Goal: Task Accomplishment & Management: Manage account settings

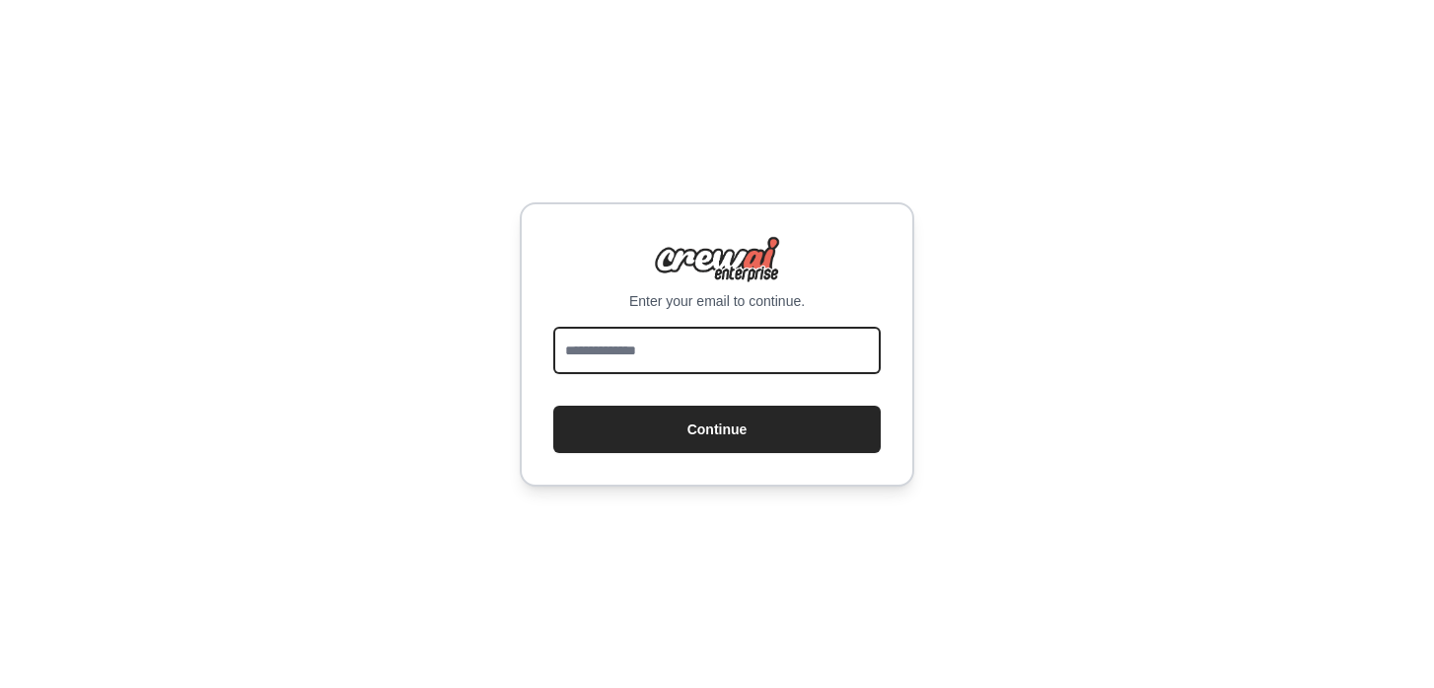
click at [665, 364] on input "email" at bounding box center [716, 350] width 327 height 47
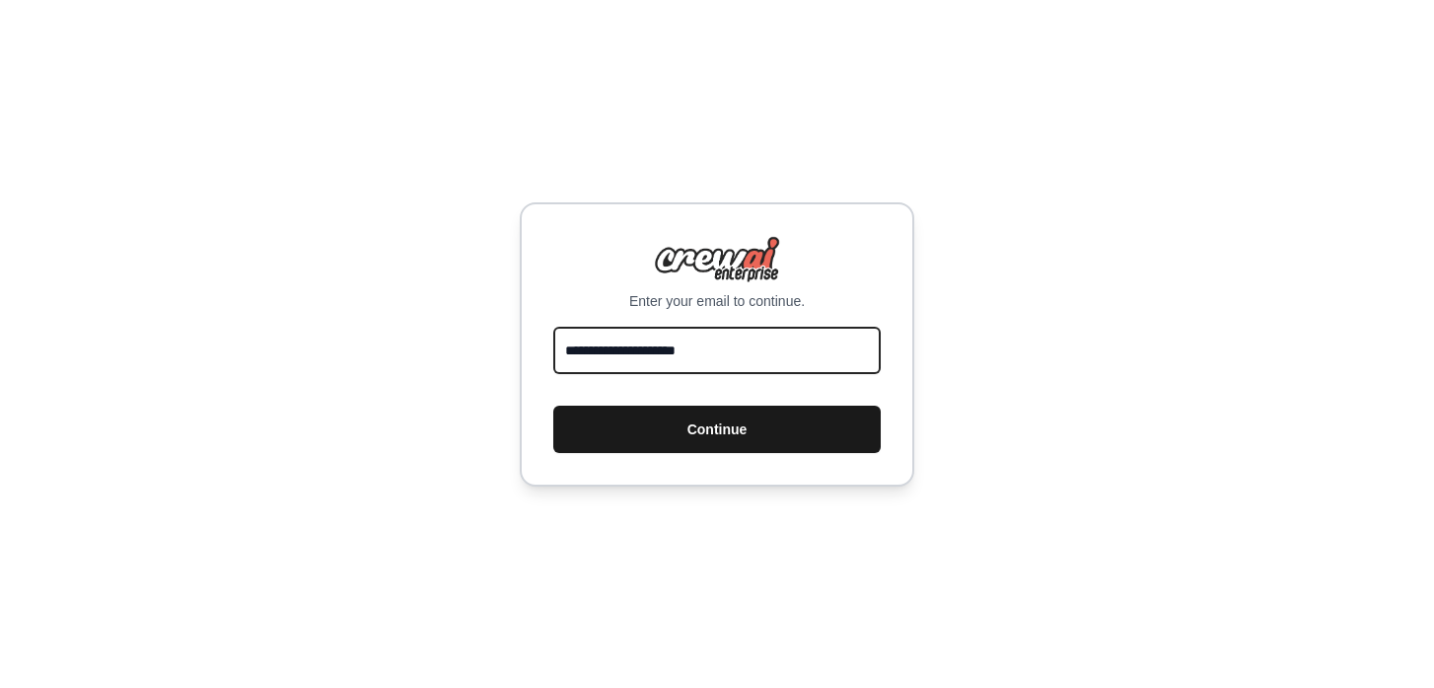
type input "**********"
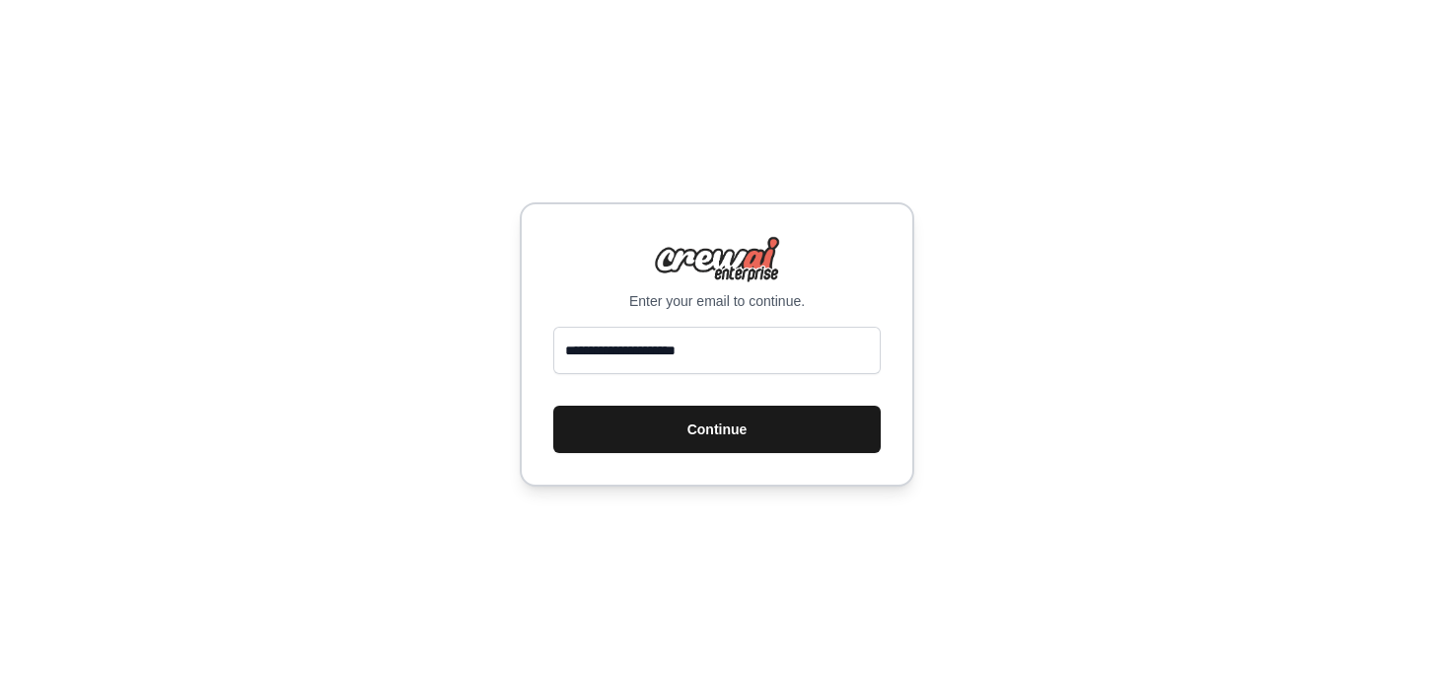
click at [758, 433] on button "Continue" at bounding box center [716, 428] width 327 height 47
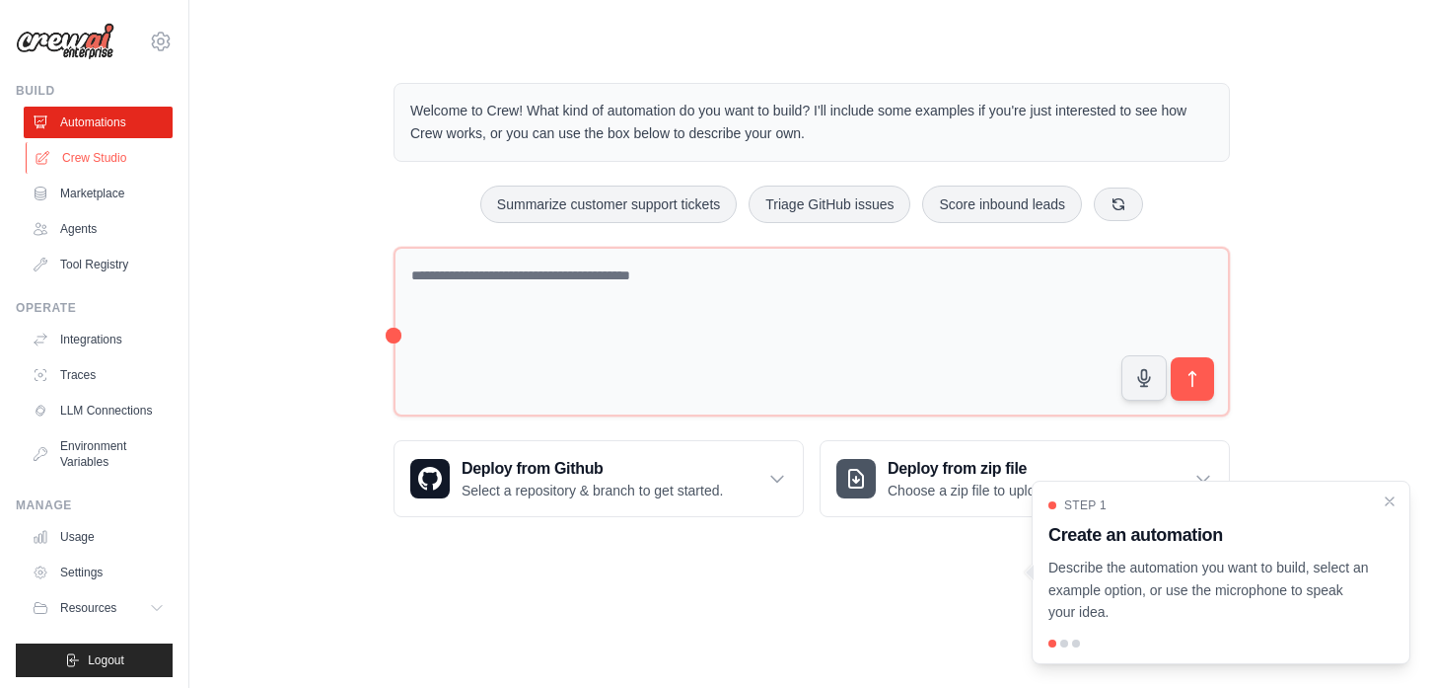
click at [107, 155] on link "Crew Studio" at bounding box center [100, 158] width 149 height 32
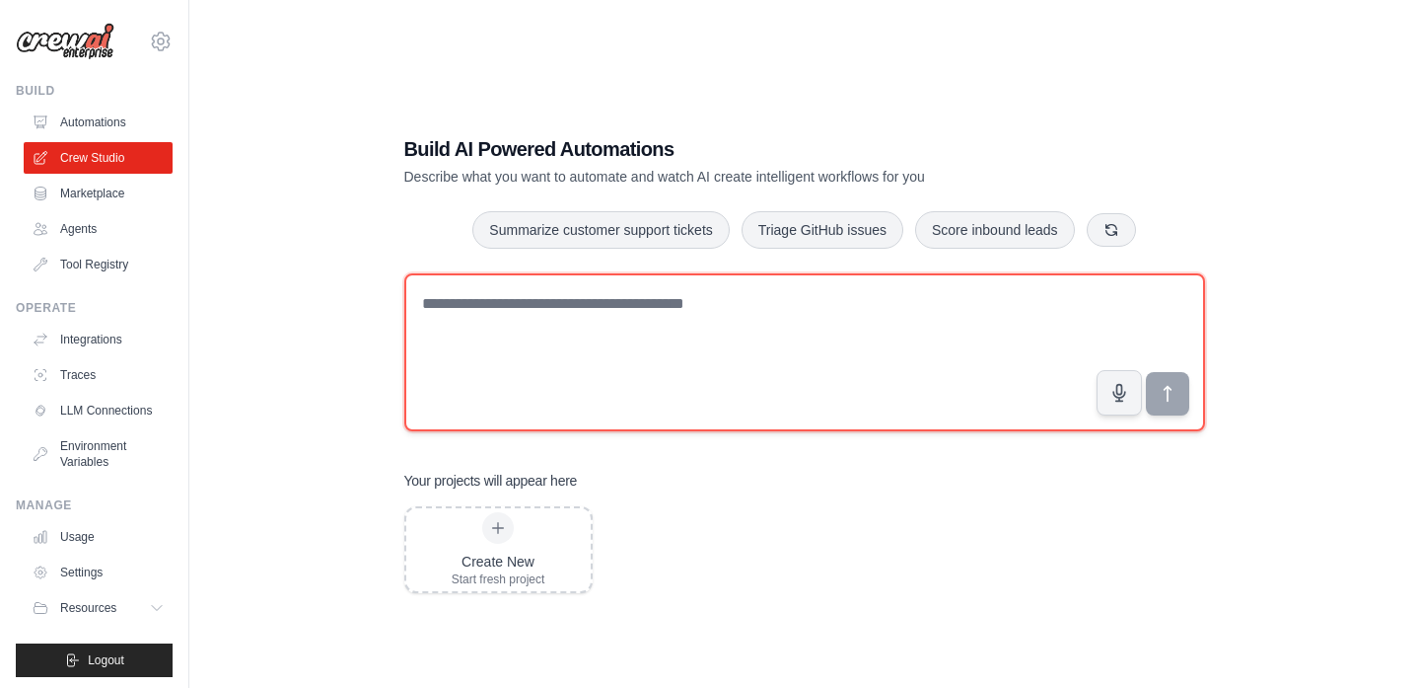
click at [618, 325] on textarea at bounding box center [804, 352] width 801 height 158
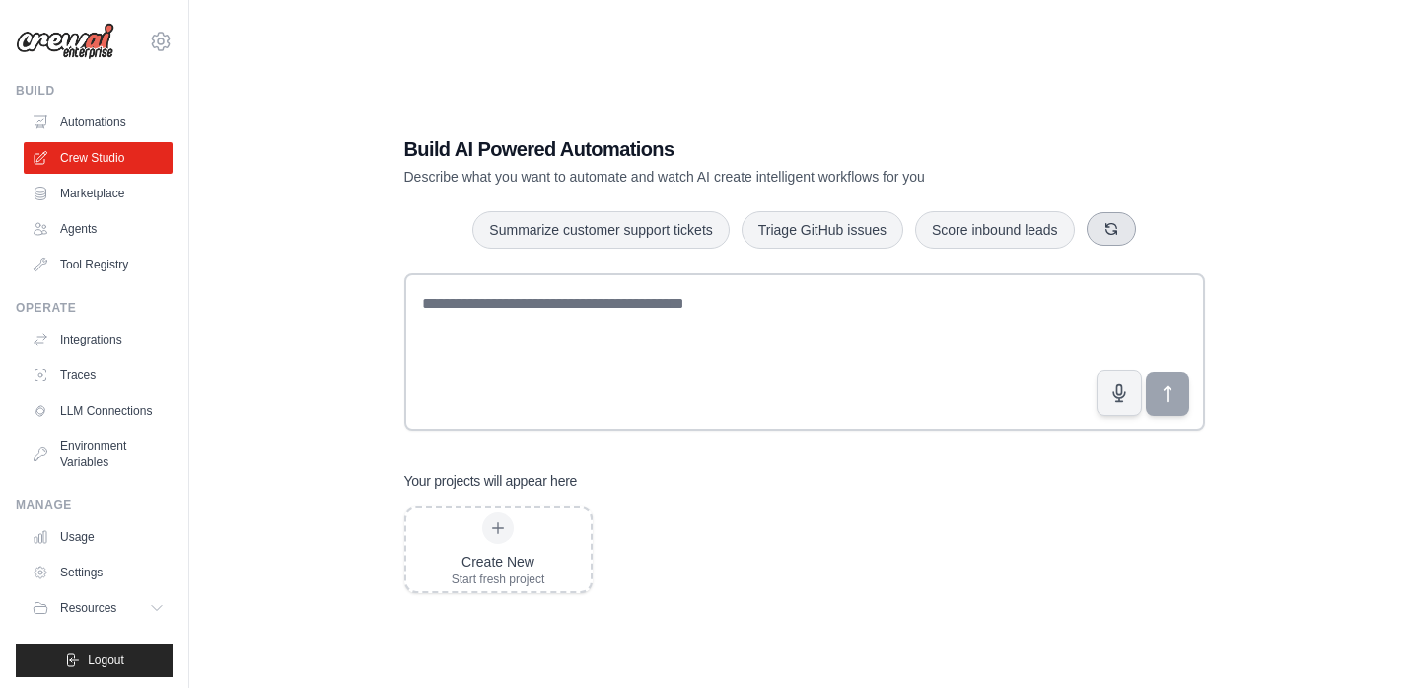
click at [1121, 223] on button "button" at bounding box center [1111, 229] width 49 height 34
click at [1383, 127] on div "Build AI Powered Automations Describe what you want to automate and watch AI cr…" at bounding box center [804, 364] width 1167 height 688
click at [36, 91] on div "Build" at bounding box center [94, 91] width 157 height 16
click at [301, 145] on div "Build AI Powered Automations Describe what you want to automate and watch AI cr…" at bounding box center [804, 364] width 1167 height 688
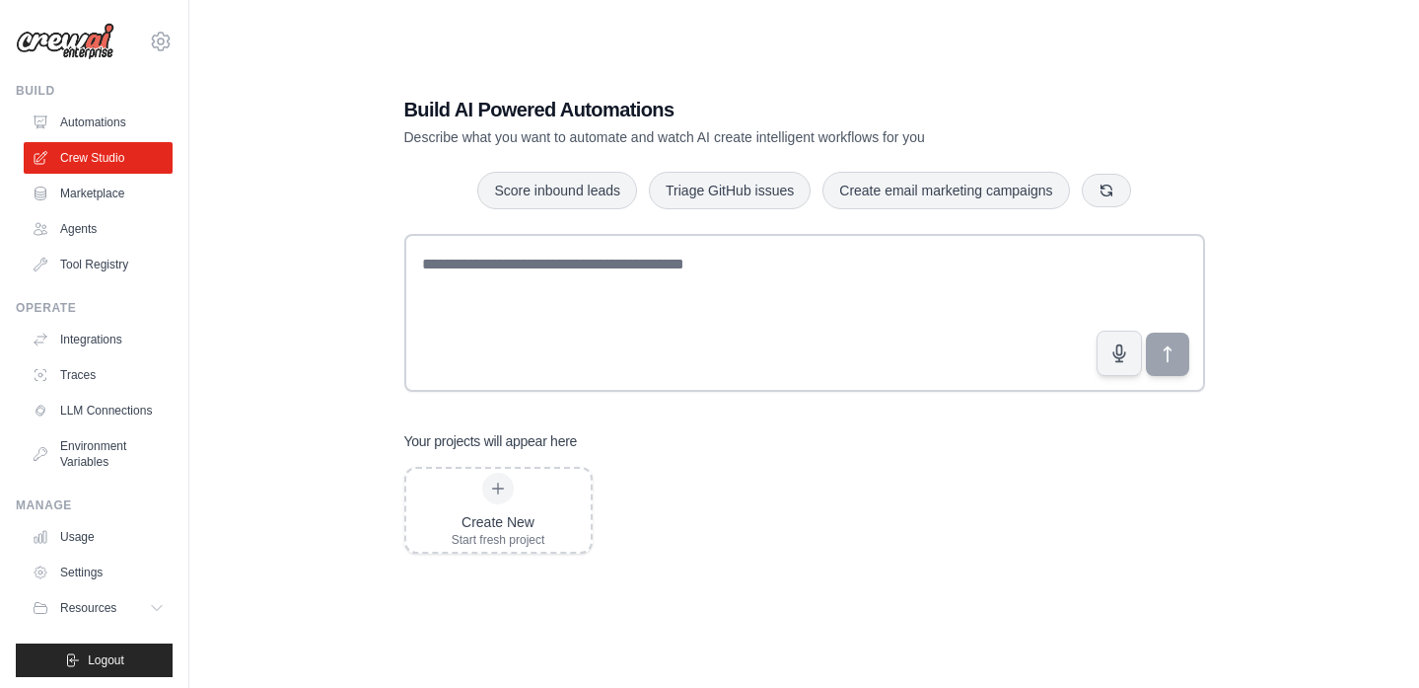
scroll to position [20, 0]
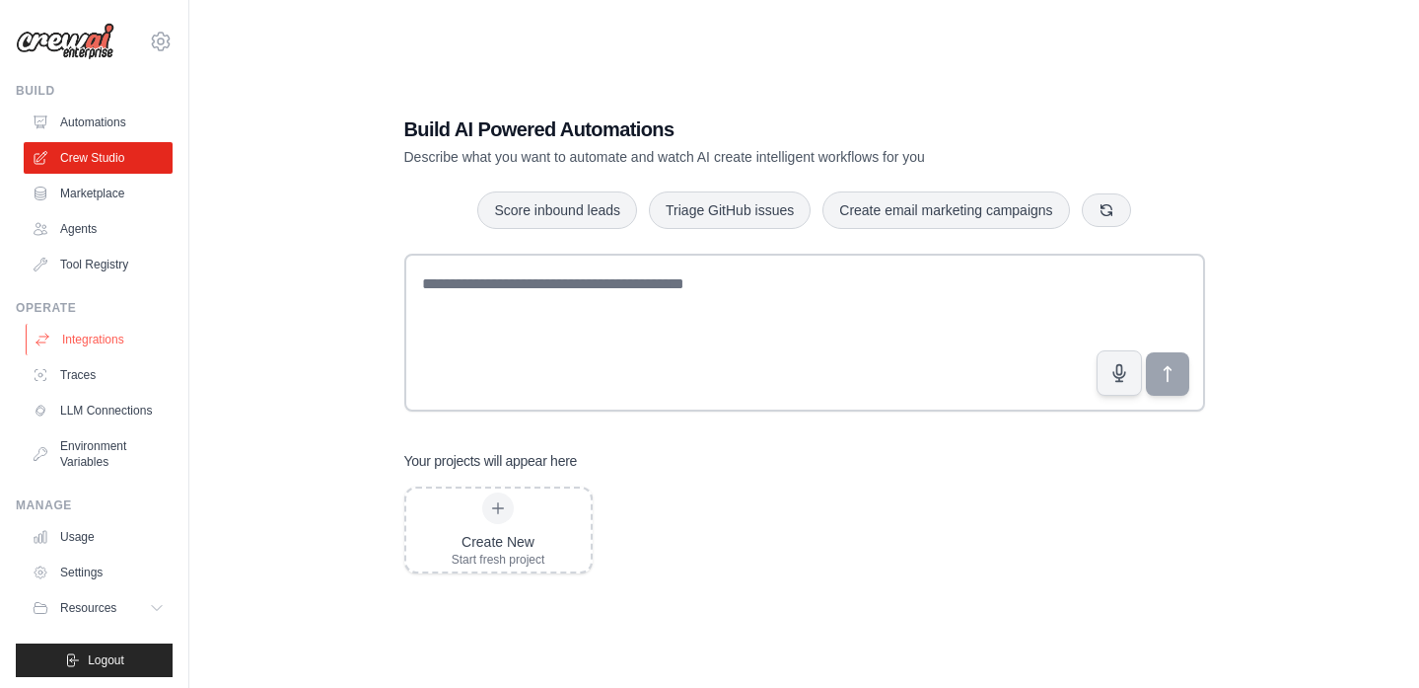
click at [101, 331] on link "Integrations" at bounding box center [100, 340] width 149 height 32
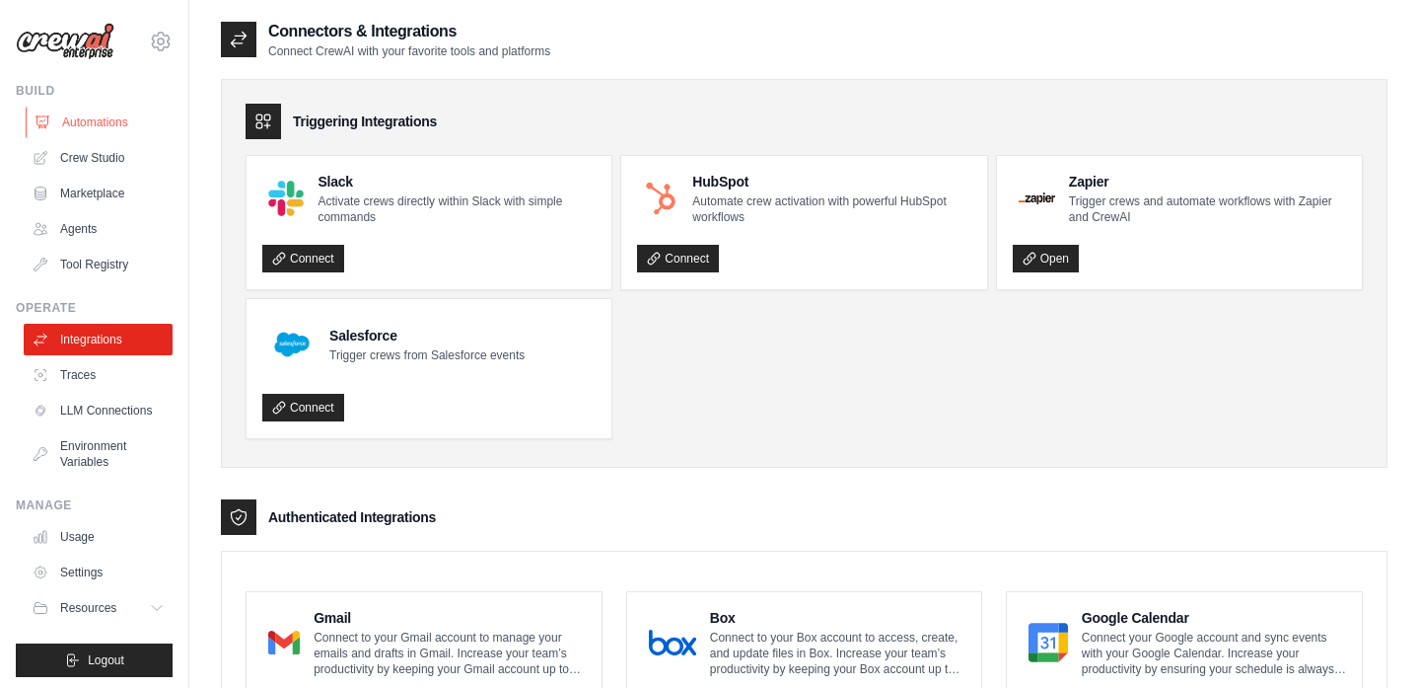
click at [95, 119] on link "Automations" at bounding box center [100, 123] width 149 height 32
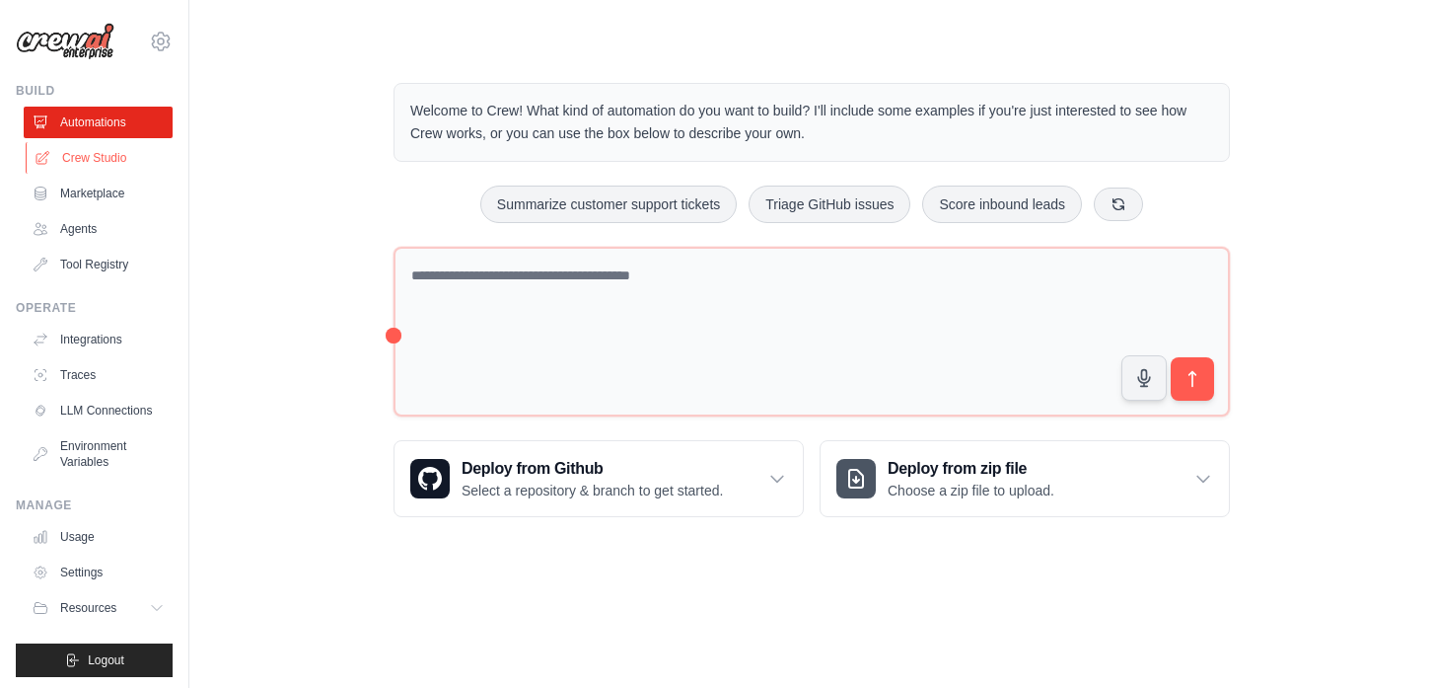
click at [101, 164] on link "Crew Studio" at bounding box center [100, 158] width 149 height 32
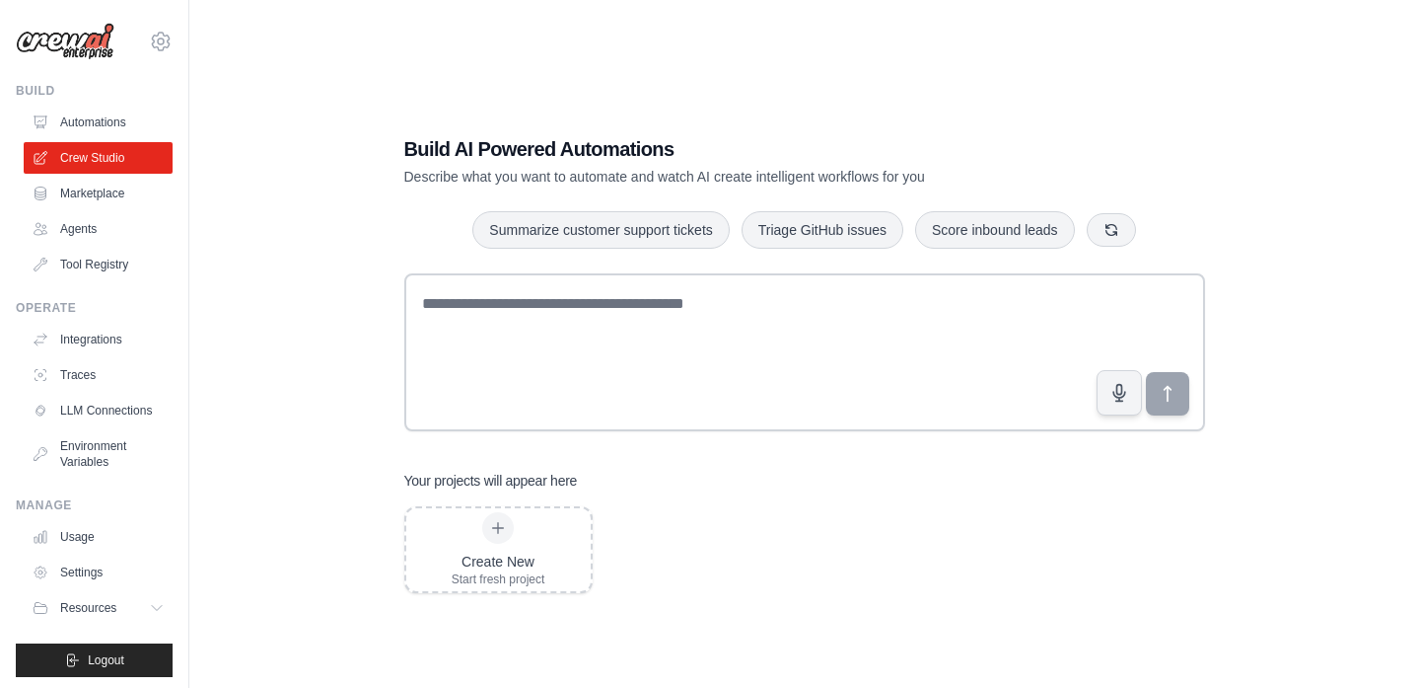
click at [326, 254] on div "Build AI Powered Automations Describe what you want to automate and watch AI cr…" at bounding box center [804, 364] width 1167 height 688
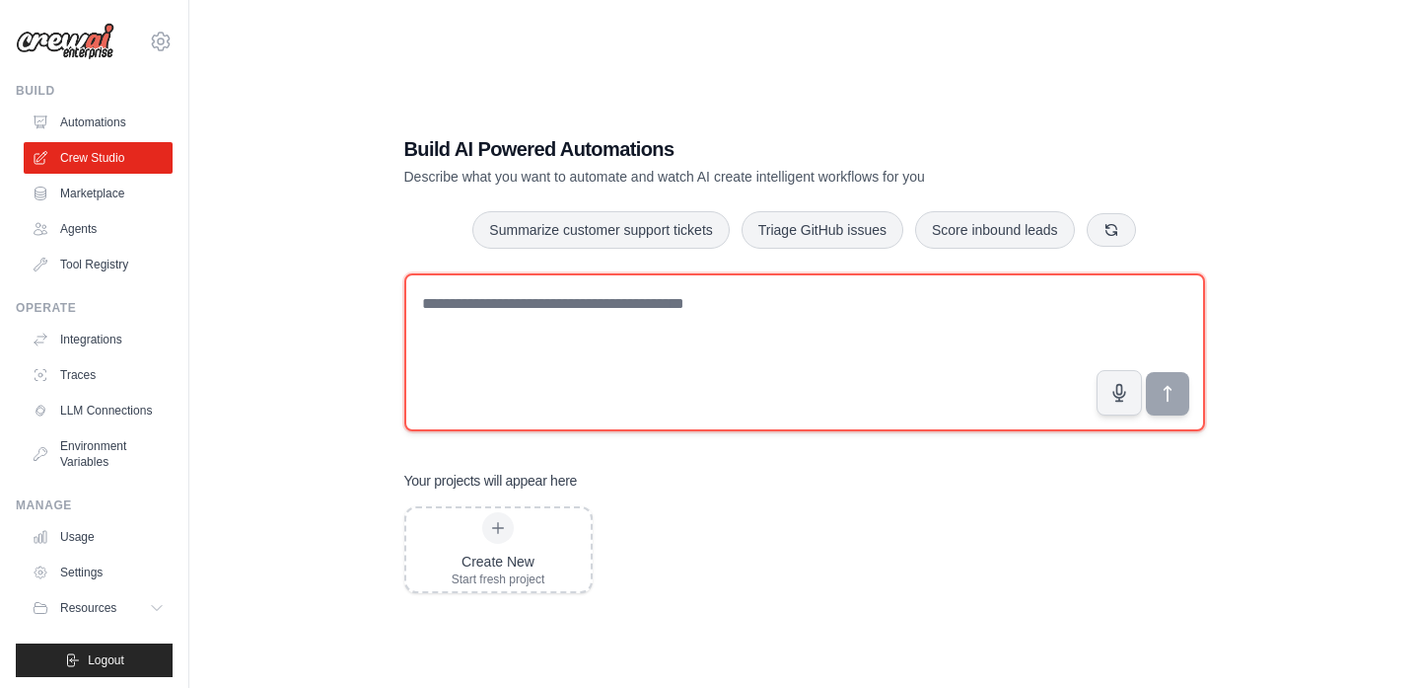
click at [554, 311] on textarea at bounding box center [804, 352] width 801 height 158
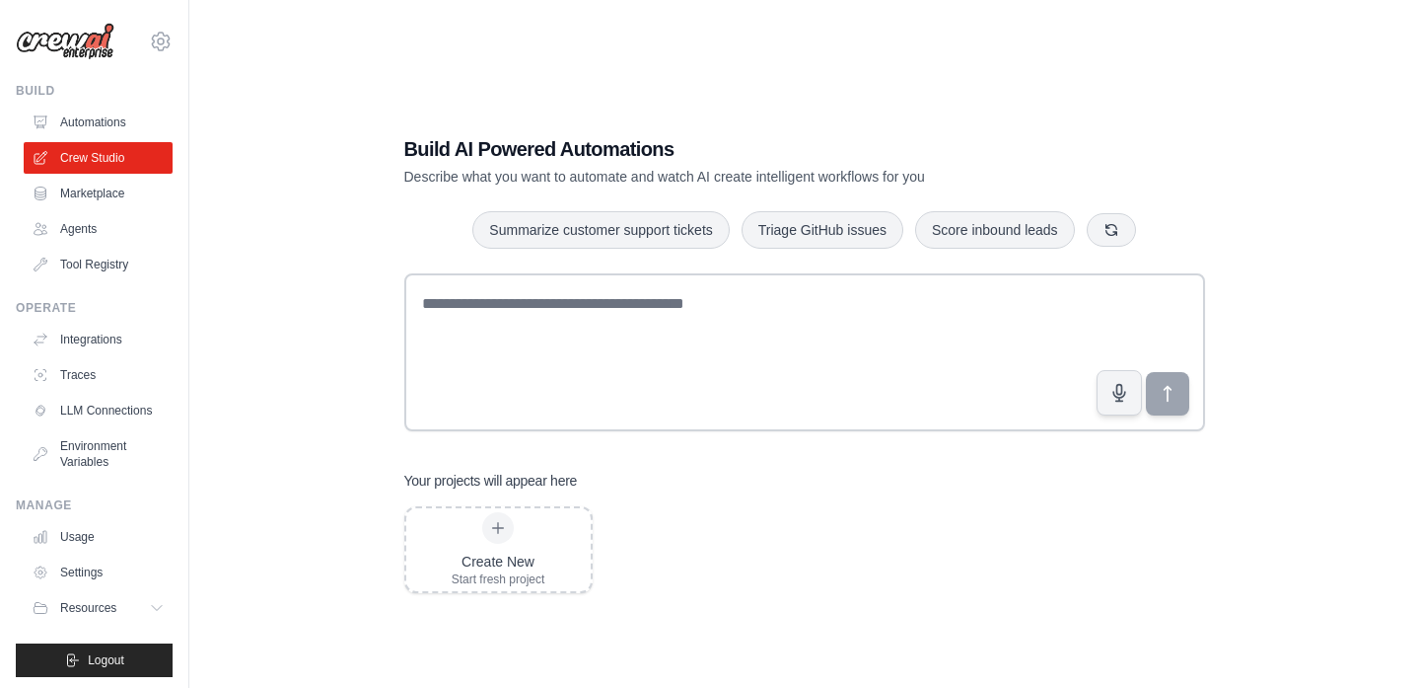
click at [1388, 350] on div "Build AI Powered Automations Describe what you want to automate and watch AI cr…" at bounding box center [804, 364] width 1230 height 688
click at [1114, 233] on icon "button" at bounding box center [1111, 228] width 11 height 11
click at [1365, 447] on div "Build AI Powered Automations Describe what you want to automate and watch AI cr…" at bounding box center [804, 364] width 1167 height 688
click at [650, 182] on p "Describe what you want to automate and watch AI create intelligent workflows fo…" at bounding box center [735, 177] width 663 height 20
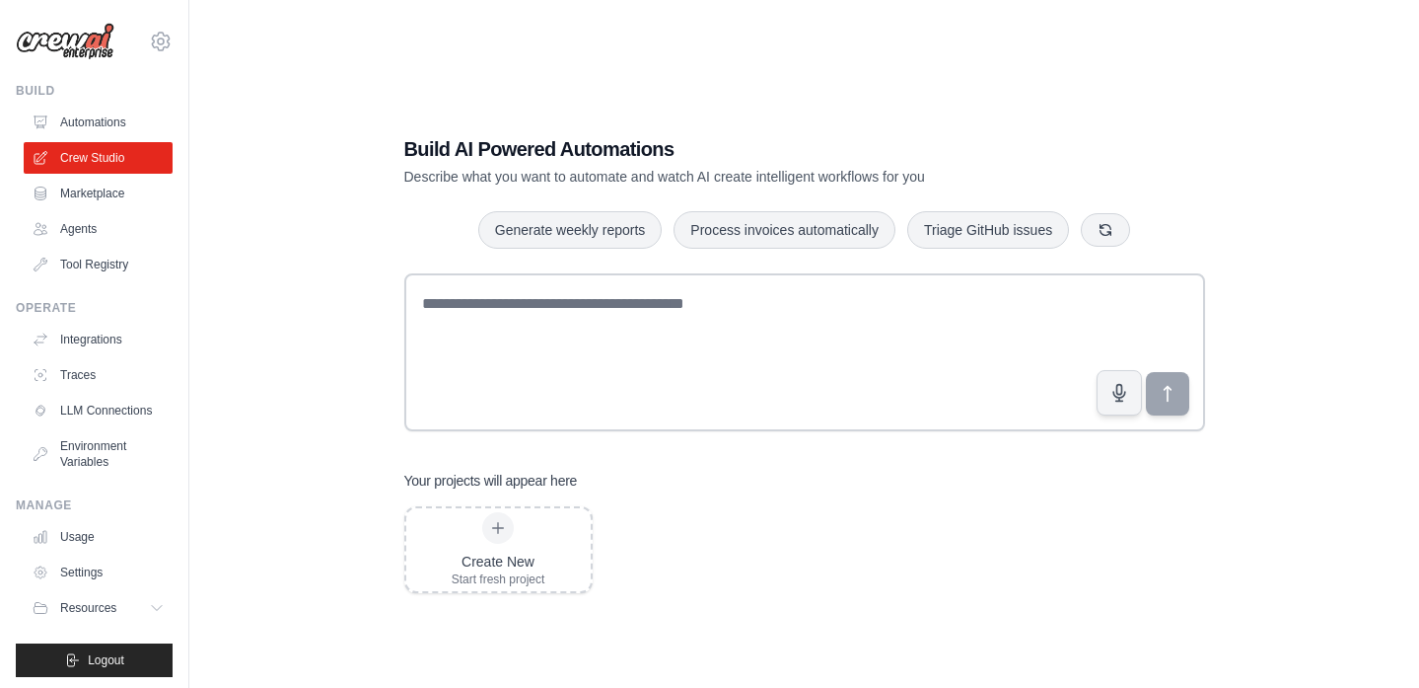
drag, startPoint x: 754, startPoint y: 173, endPoint x: 959, endPoint y: 172, distance: 205.2
click at [965, 172] on p "Describe what you want to automate and watch AI create intelligent workflows fo…" at bounding box center [735, 177] width 663 height 20
drag, startPoint x: 930, startPoint y: 173, endPoint x: 598, endPoint y: 175, distance: 332.4
click at [598, 175] on p "Describe what you want to automate and watch AI create intelligent workflows fo…" at bounding box center [735, 177] width 663 height 20
click at [362, 224] on div "Build AI Powered Automations Describe what you want to automate and watch AI cr…" at bounding box center [804, 364] width 1167 height 688
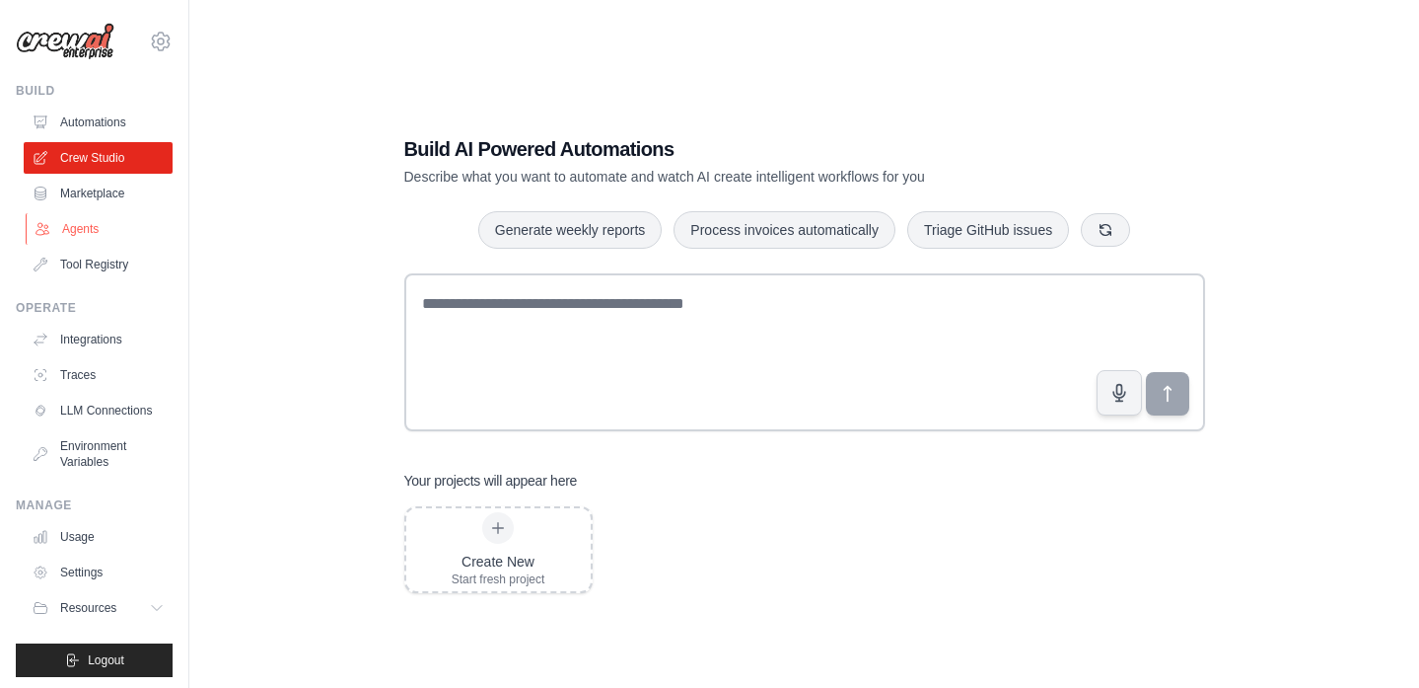
click at [74, 229] on link "Agents" at bounding box center [100, 229] width 149 height 32
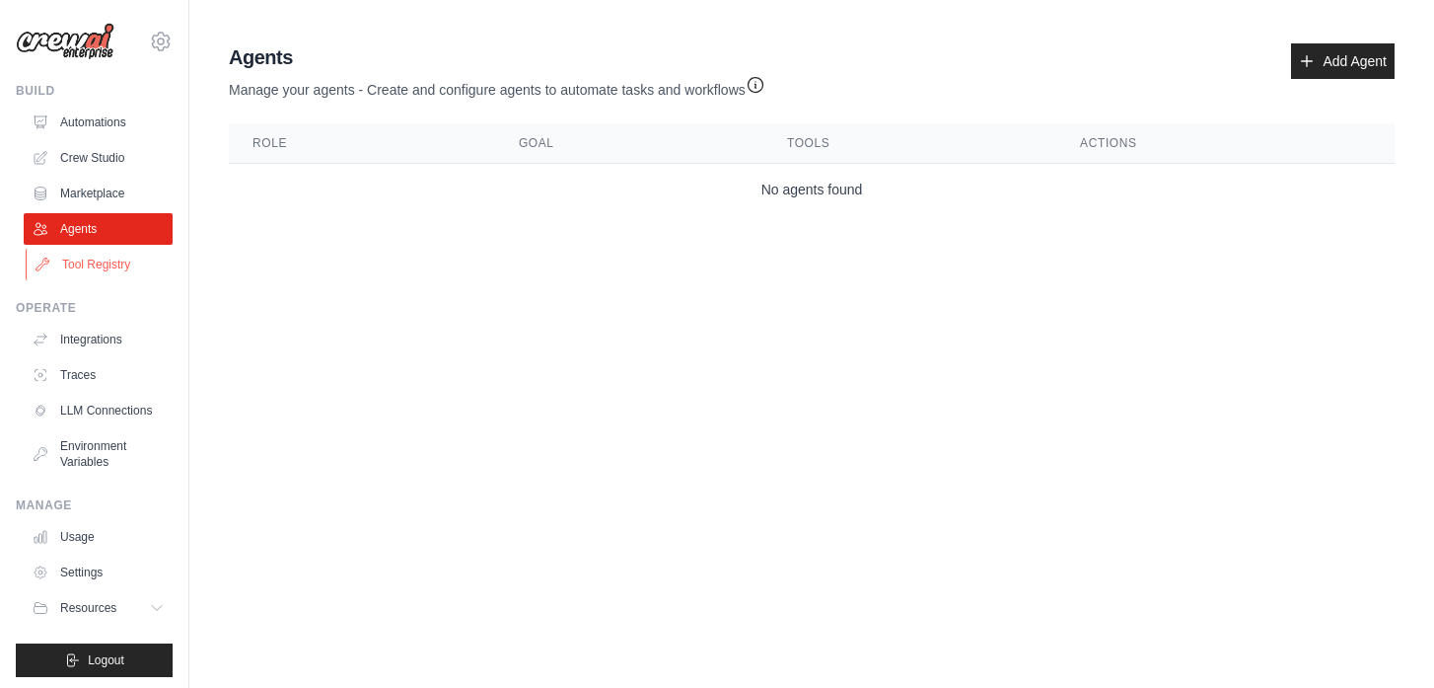
click at [108, 262] on link "Tool Registry" at bounding box center [100, 265] width 149 height 32
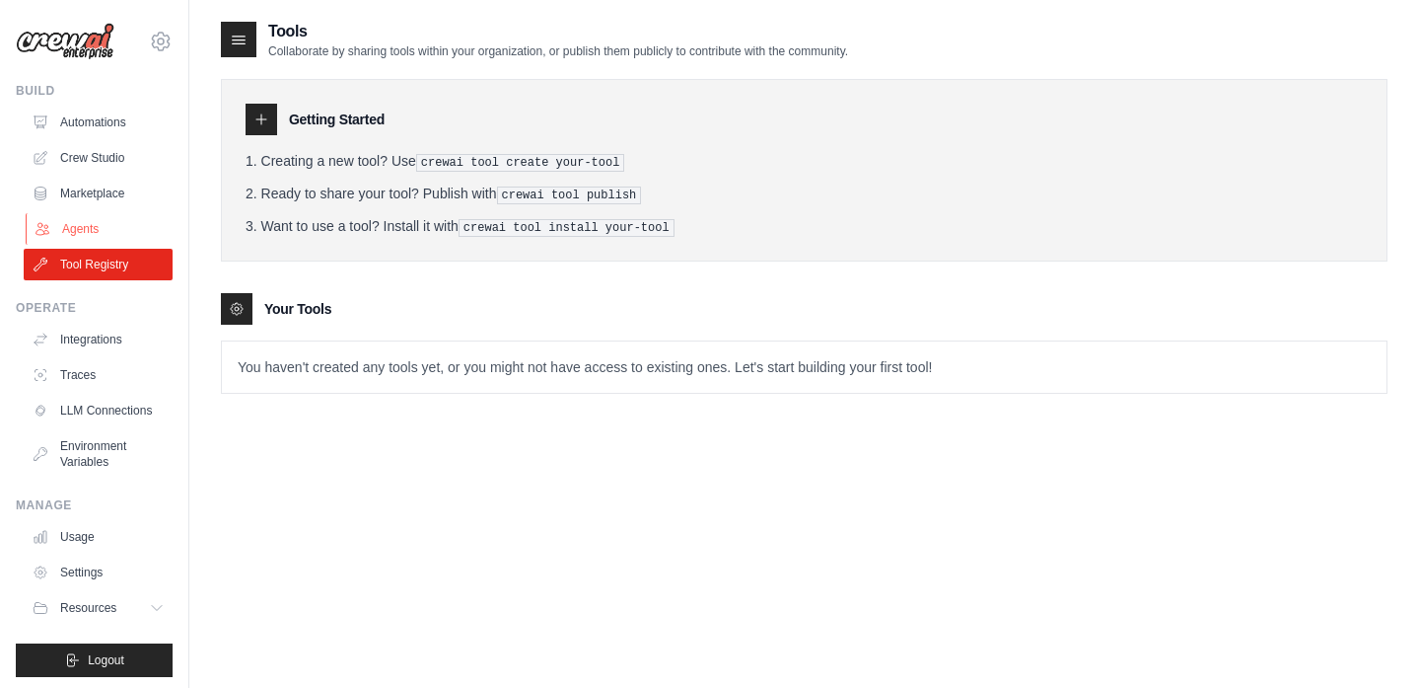
click at [98, 232] on link "Agents" at bounding box center [100, 229] width 149 height 32
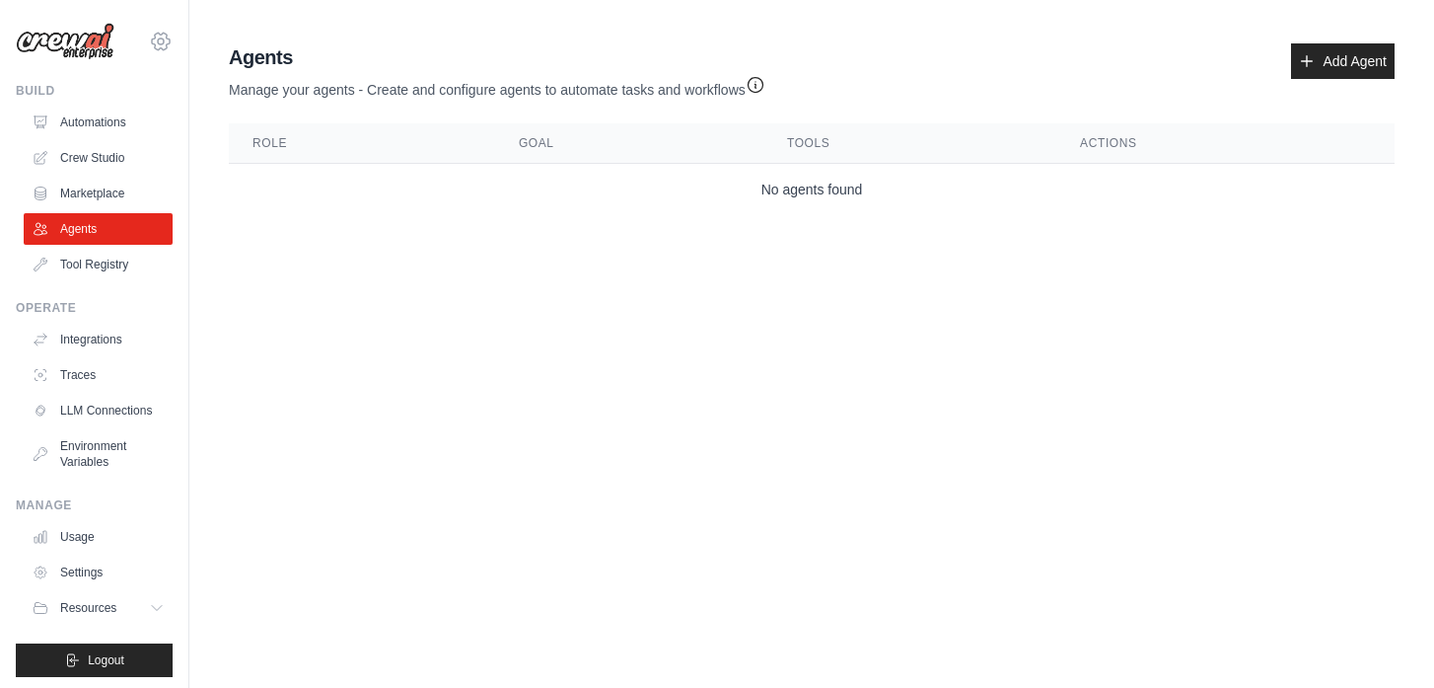
click at [149, 42] on icon at bounding box center [161, 42] width 24 height 24
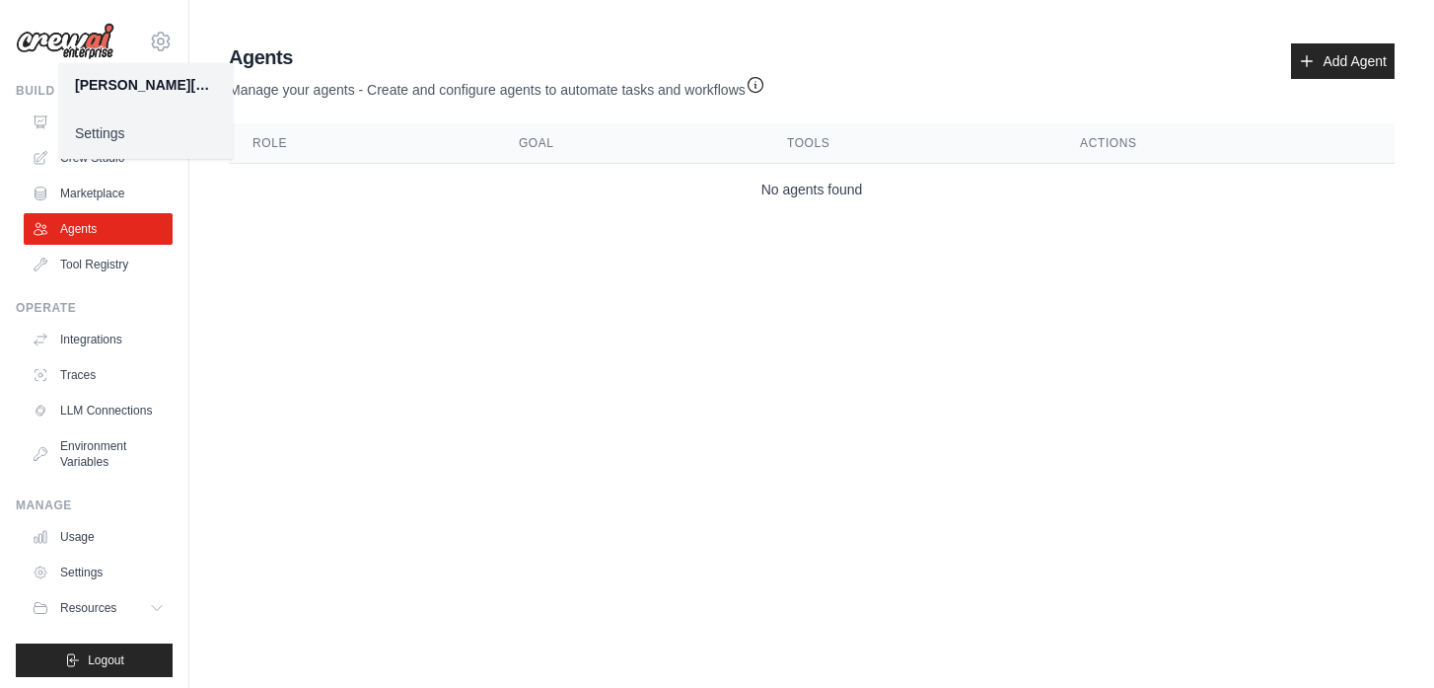
click at [115, 131] on link "Settings" at bounding box center [146, 133] width 174 height 36
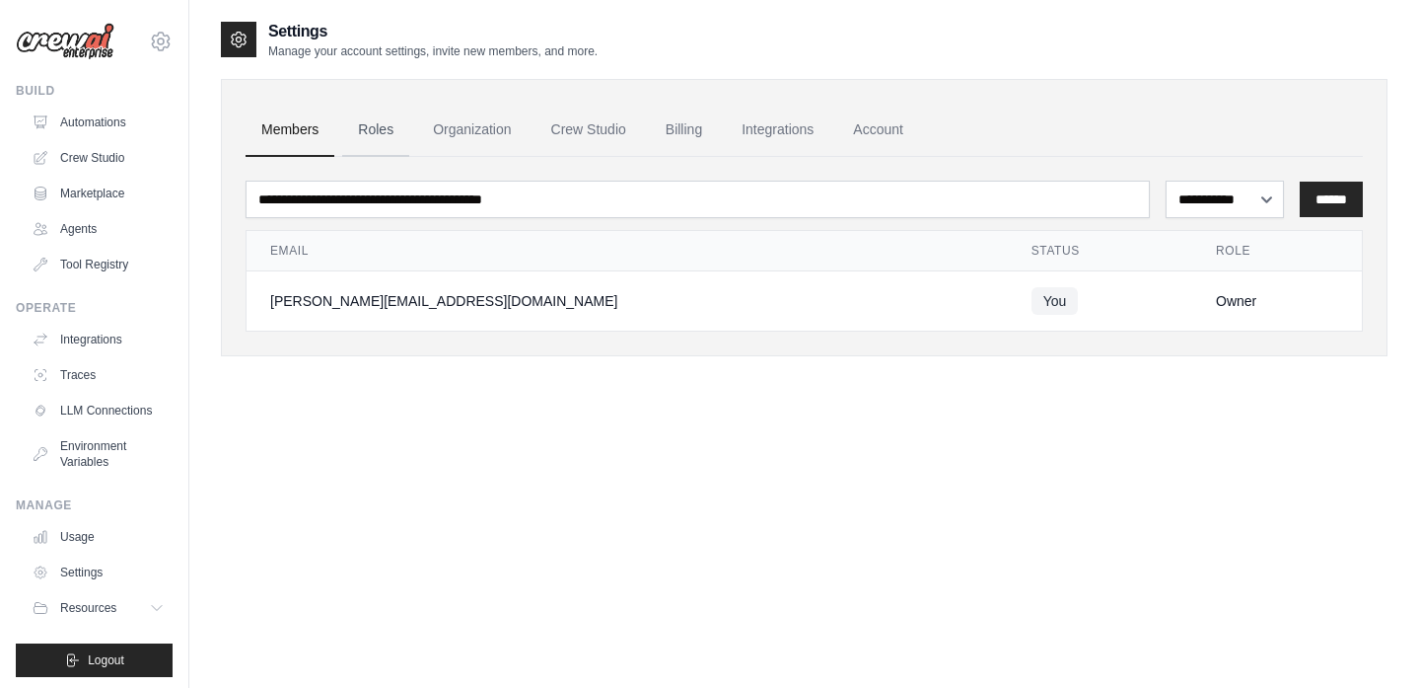
click at [374, 129] on link "Roles" at bounding box center [375, 130] width 67 height 53
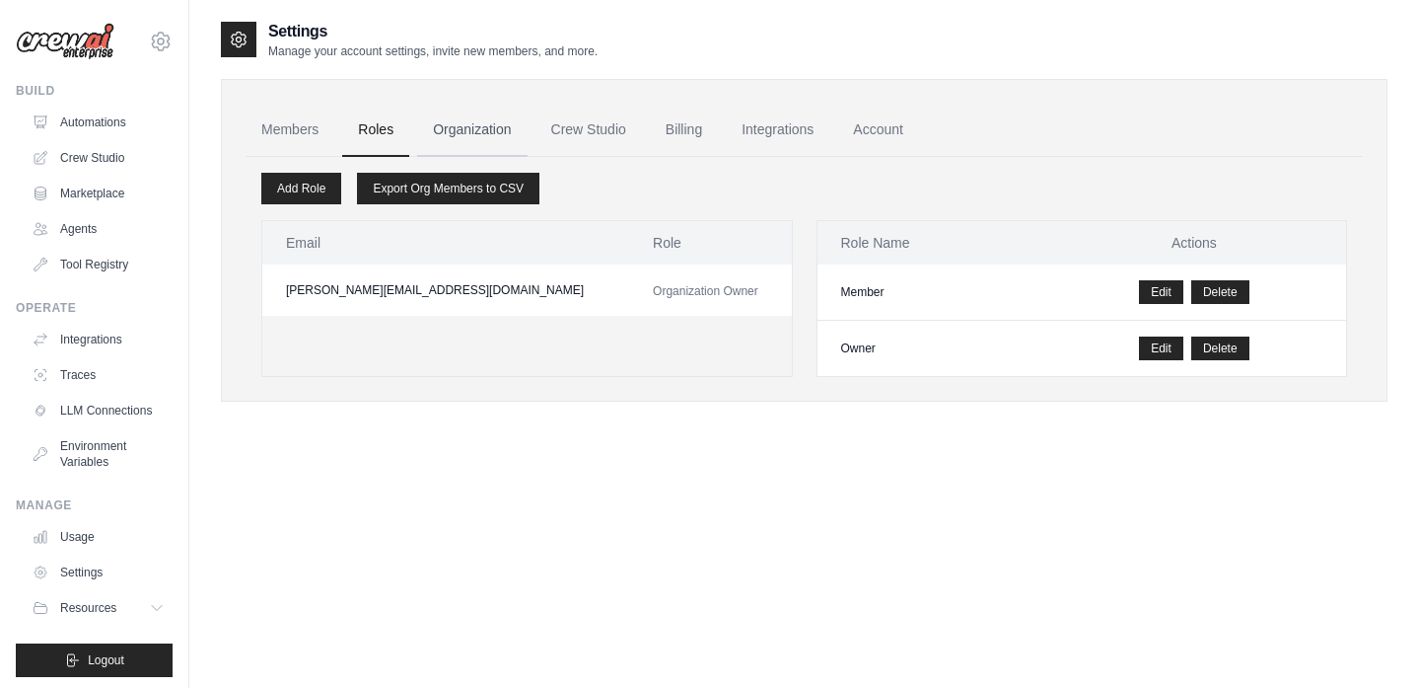
click at [471, 125] on link "Organization" at bounding box center [471, 130] width 109 height 53
click at [608, 128] on link "Crew Studio" at bounding box center [589, 130] width 107 height 53
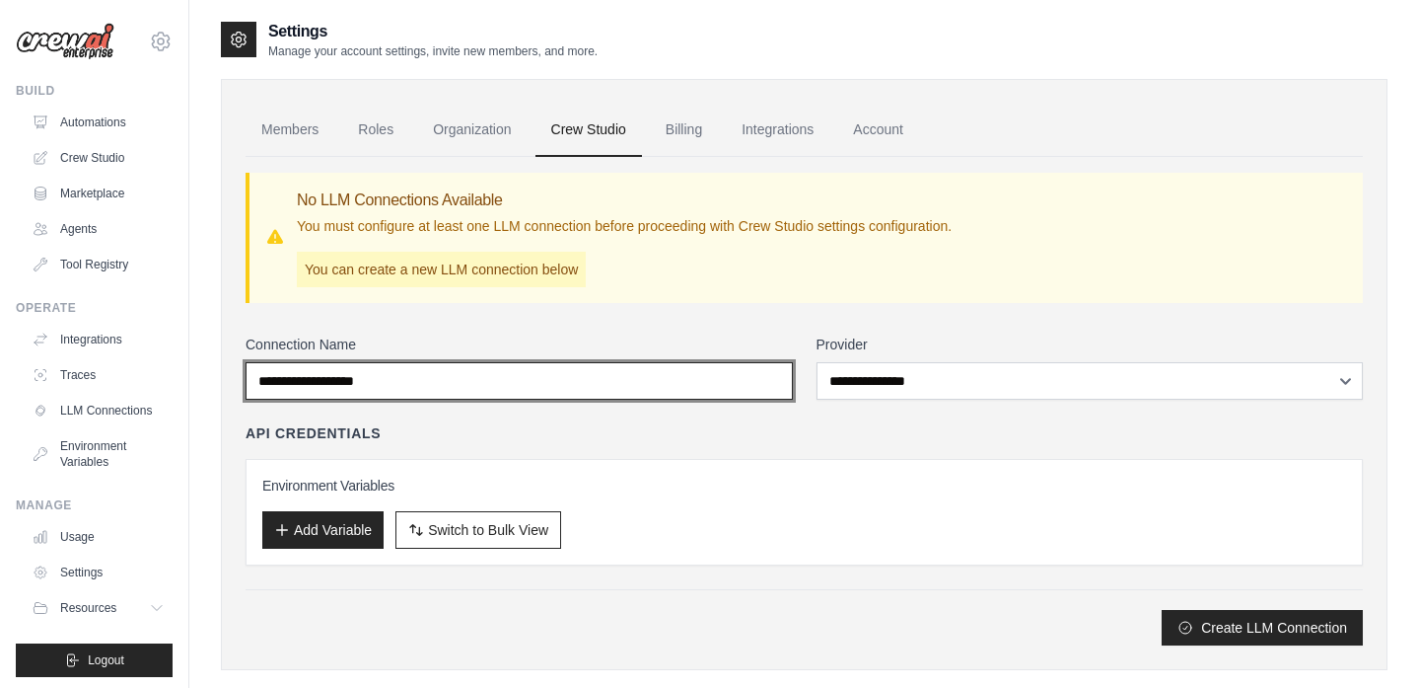
click at [706, 391] on input "Connection Name" at bounding box center [519, 380] width 547 height 37
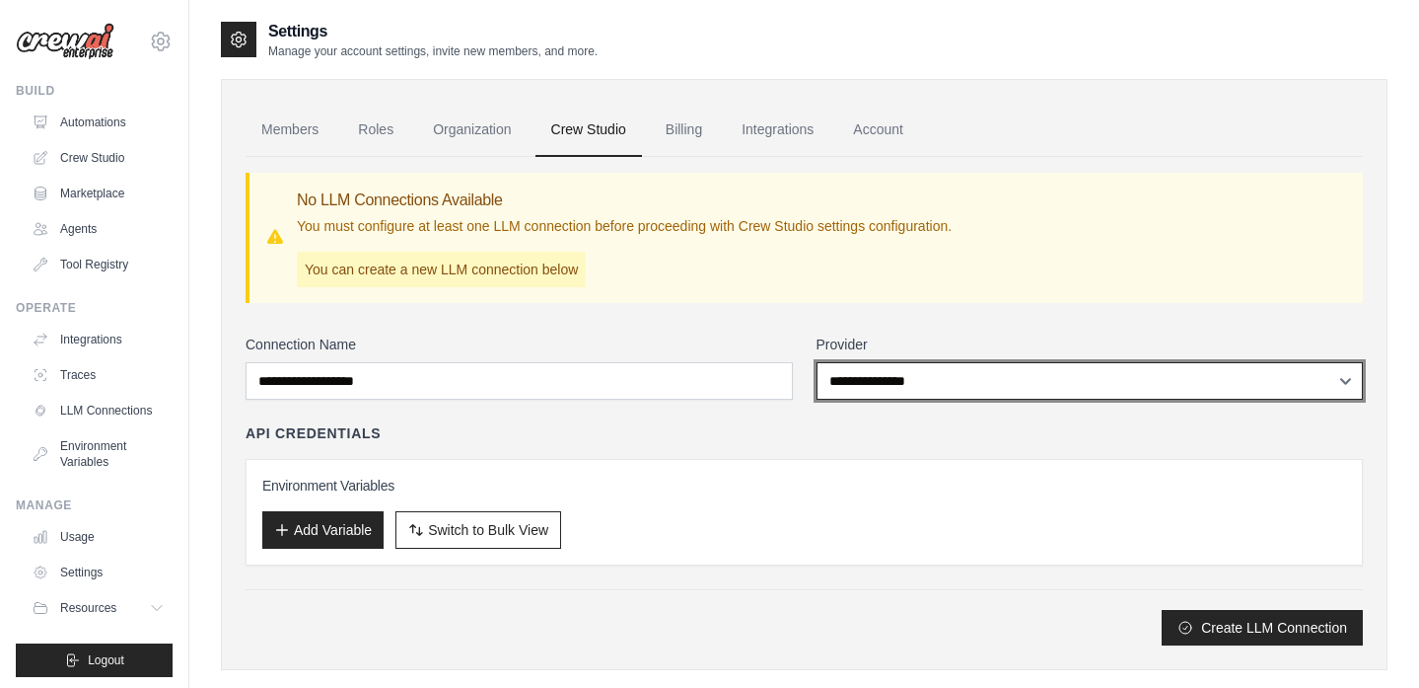
click at [1053, 392] on select "**********" at bounding box center [1090, 380] width 547 height 37
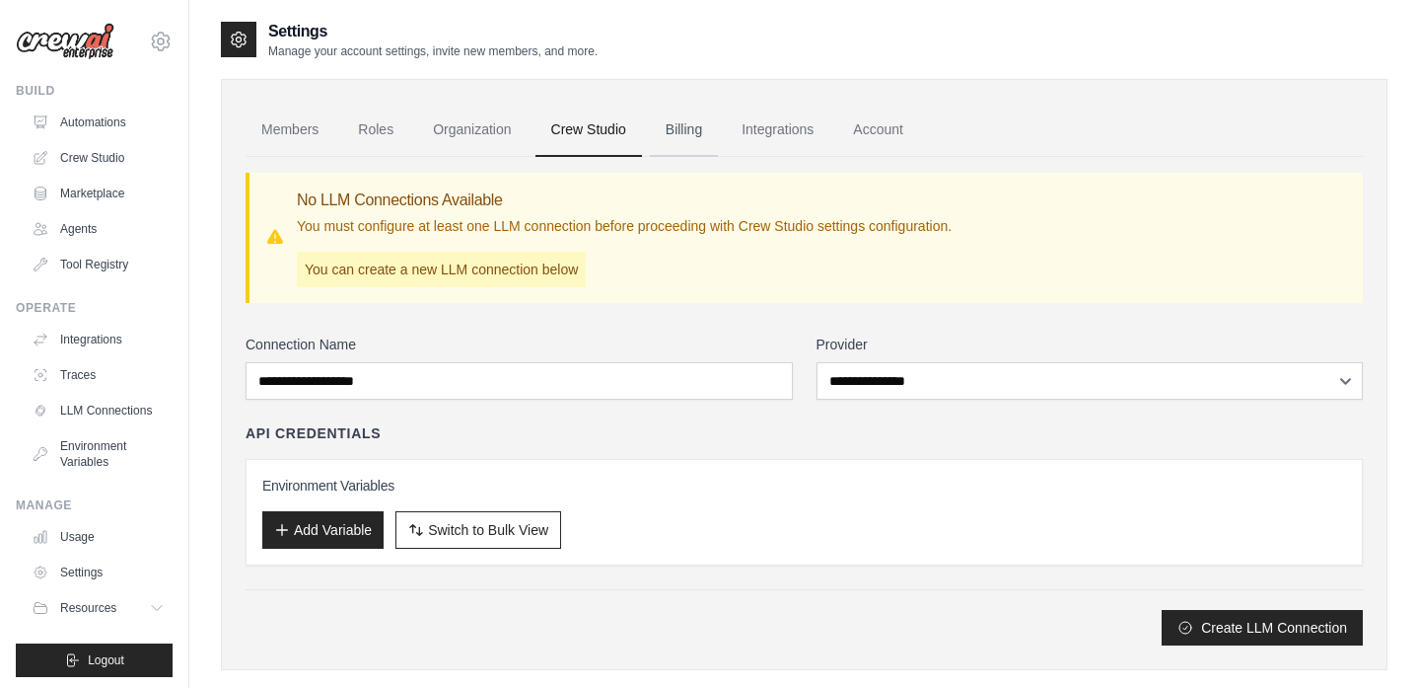
click at [677, 125] on link "Billing" at bounding box center [684, 130] width 68 height 53
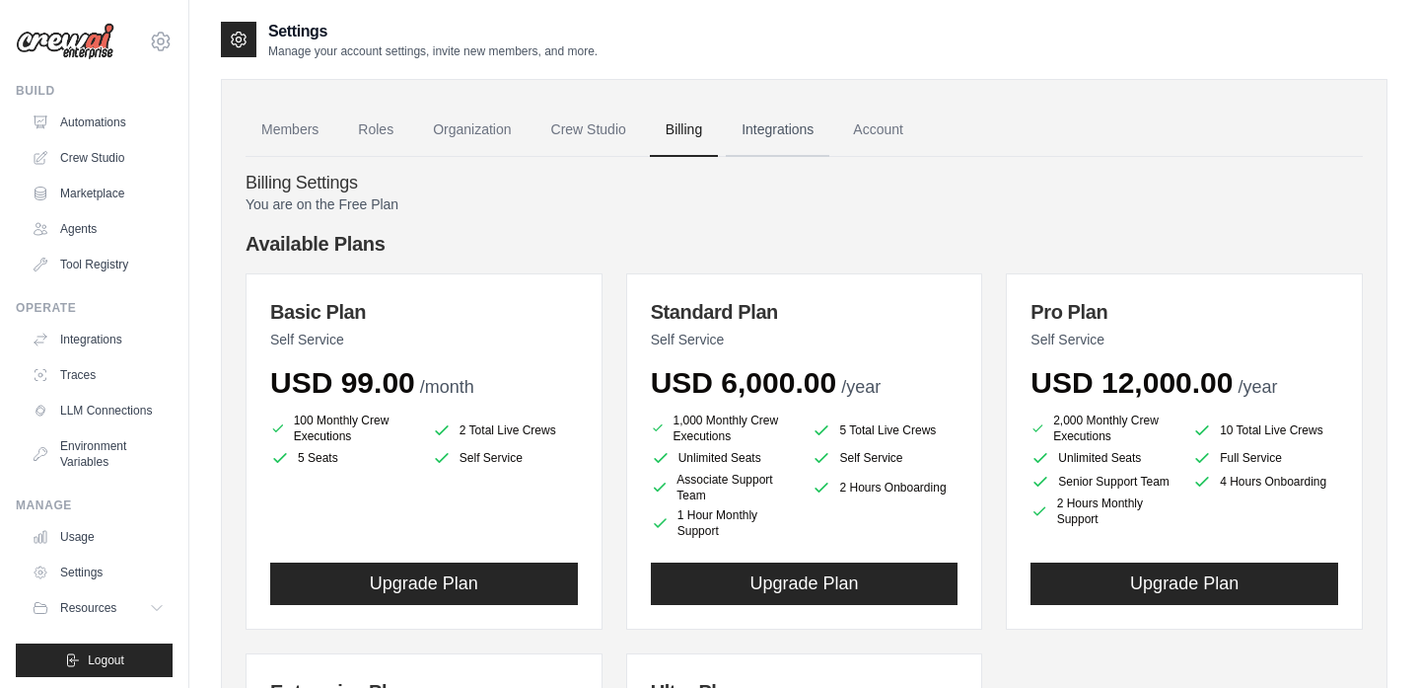
click at [765, 125] on link "Integrations" at bounding box center [778, 130] width 104 height 53
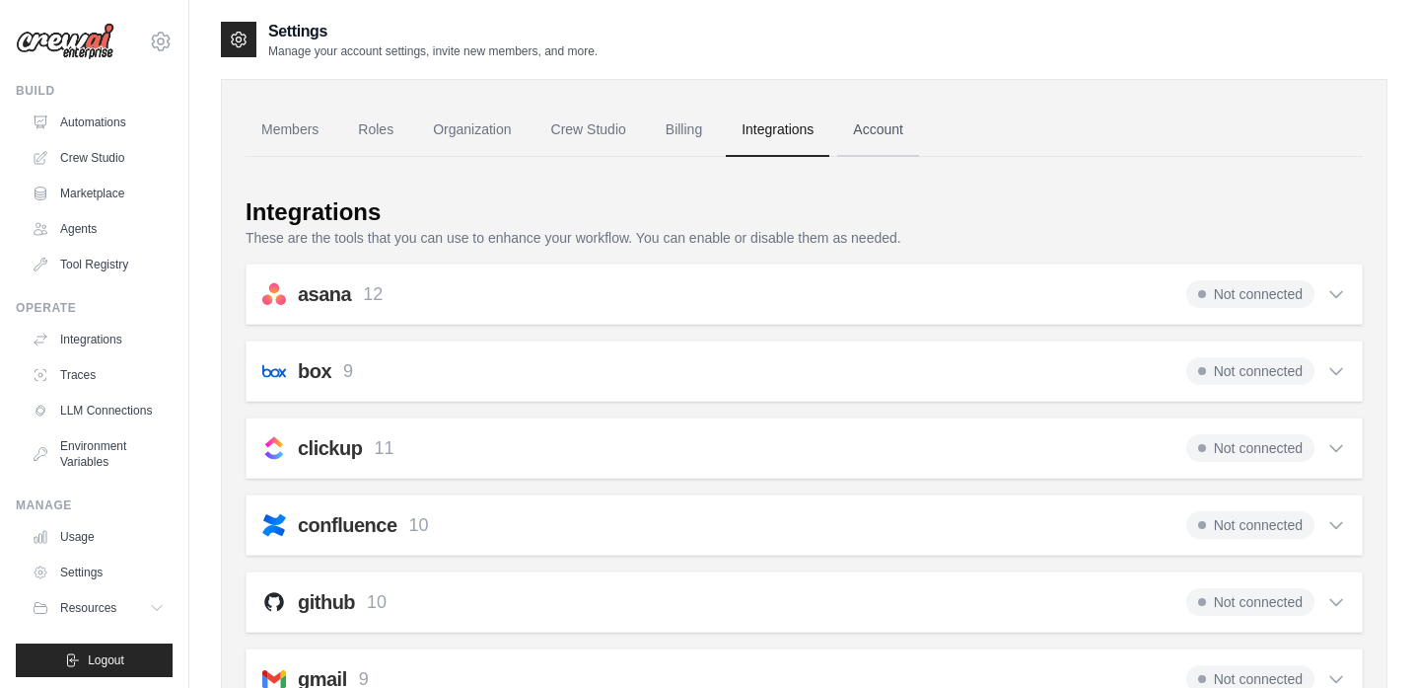
click at [893, 127] on link "Account" at bounding box center [878, 130] width 82 height 53
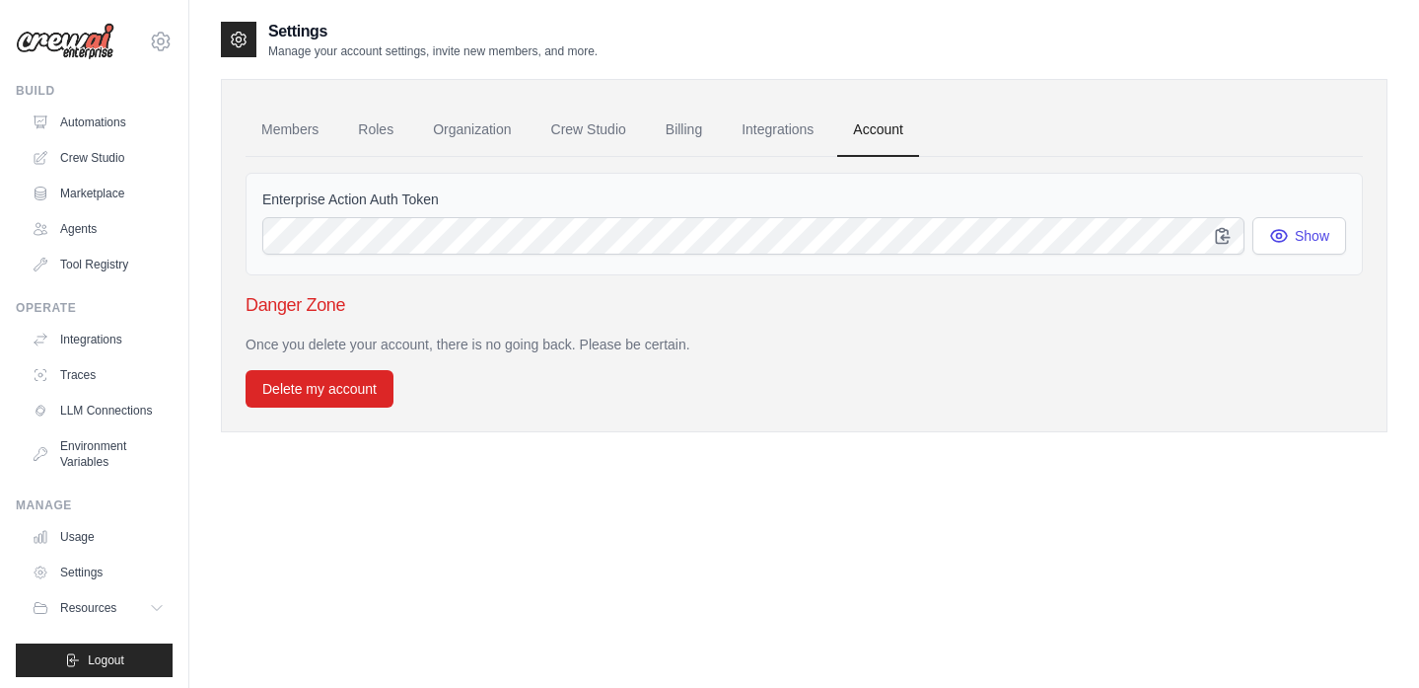
click at [1057, 95] on div "Members Roles Organization Crew Studio Billing Integrations Account Enterprise …" at bounding box center [804, 255] width 1167 height 353
click at [284, 123] on link "Members" at bounding box center [290, 130] width 89 height 53
